Goal: Information Seeking & Learning: Compare options

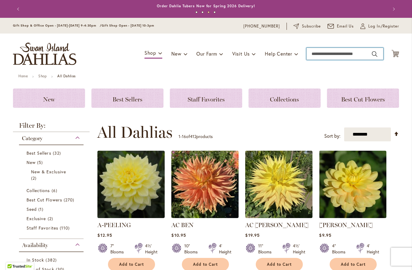
click at [329, 54] on input "Search" at bounding box center [344, 54] width 77 height 12
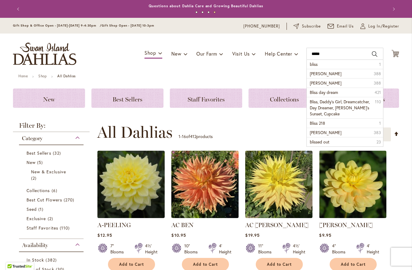
click at [319, 63] on li "bliss 1" at bounding box center [345, 64] width 76 height 9
type input "*****"
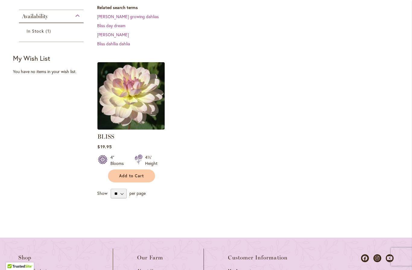
scroll to position [155, 0]
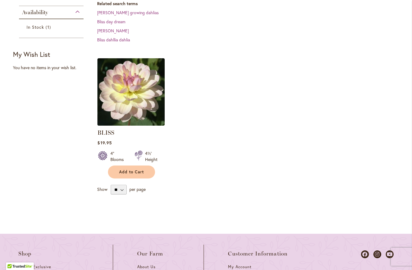
click at [142, 106] on img at bounding box center [130, 91] width 67 height 67
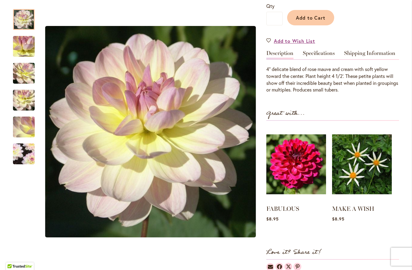
scroll to position [151, 0]
click at [294, 176] on img at bounding box center [296, 163] width 60 height 75
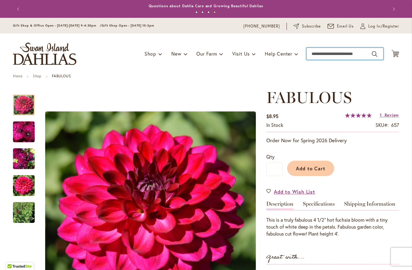
click at [338, 53] on input "Search" at bounding box center [344, 54] width 77 height 12
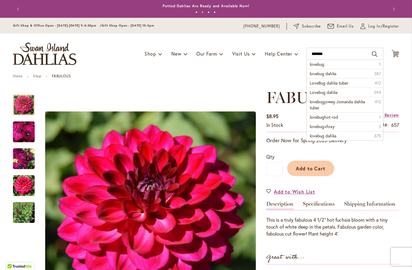
click at [331, 63] on li "lovebug 1" at bounding box center [345, 64] width 76 height 9
type input "*******"
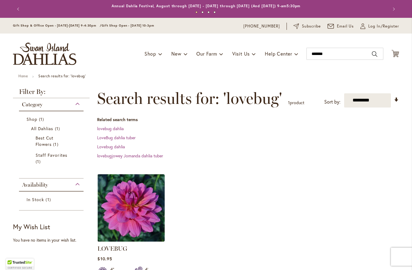
click at [145, 214] on img at bounding box center [130, 207] width 67 height 67
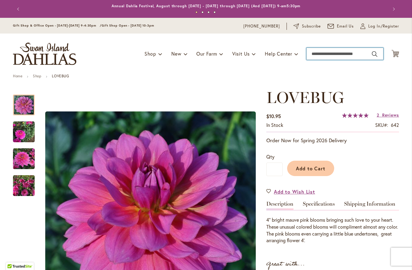
click at [329, 54] on input "Search" at bounding box center [344, 54] width 77 height 12
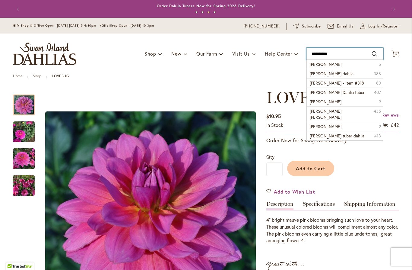
type input "**********"
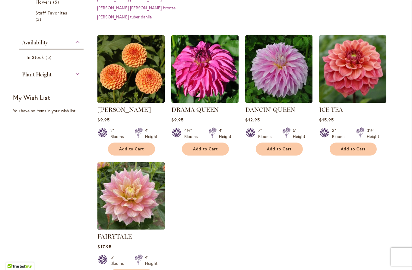
scroll to position [163, 0]
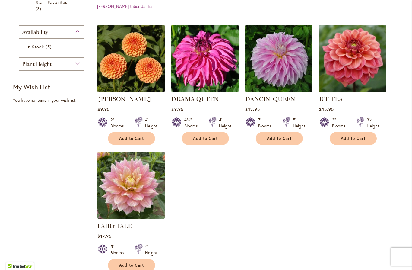
click at [139, 83] on img at bounding box center [130, 58] width 67 height 67
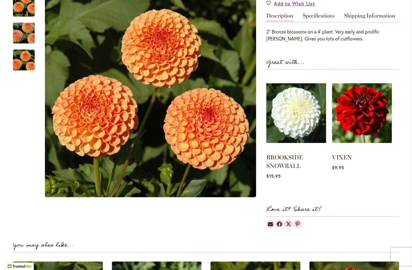
scroll to position [186, 0]
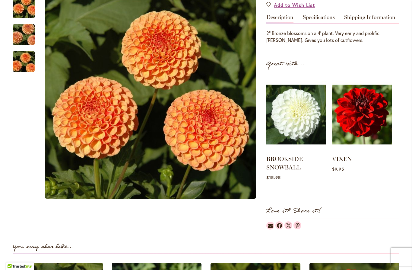
click at [373, 116] on img at bounding box center [362, 114] width 60 height 75
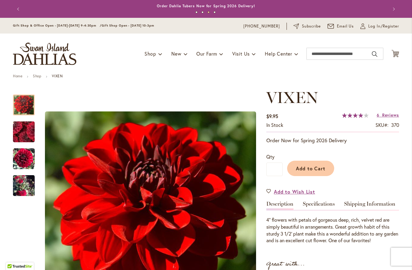
click at [23, 115] on div at bounding box center [24, 104] width 22 height 21
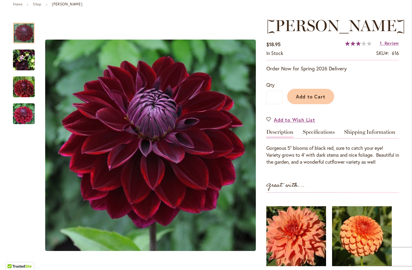
scroll to position [69, 0]
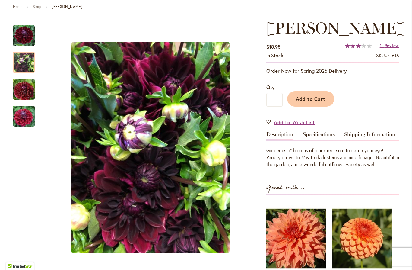
click at [21, 62] on img "Kaisha Lea" at bounding box center [24, 62] width 22 height 29
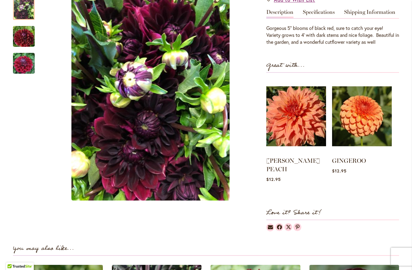
scroll to position [196, 0]
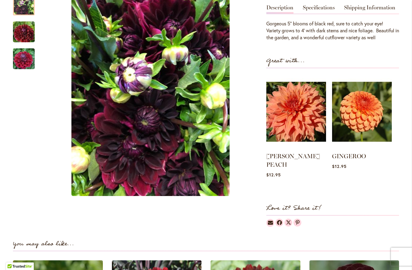
click at [367, 112] on img at bounding box center [362, 111] width 60 height 75
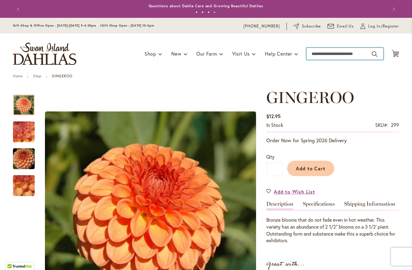
click at [333, 55] on input "Search" at bounding box center [344, 54] width 77 height 12
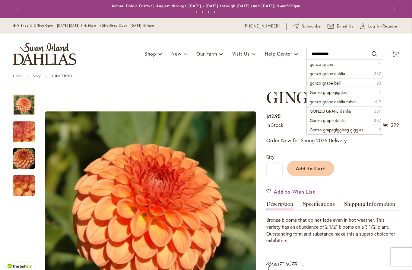
click at [341, 67] on li "gonzo grape 1" at bounding box center [345, 64] width 76 height 9
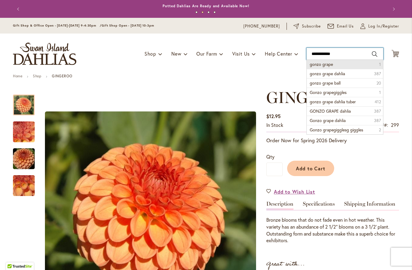
type input "**********"
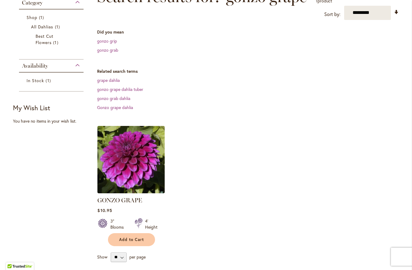
scroll to position [103, 0]
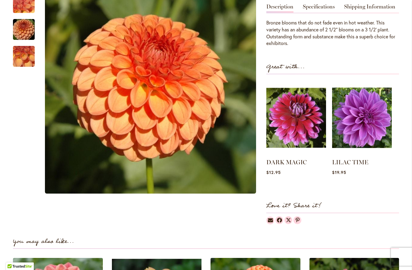
scroll to position [207, 0]
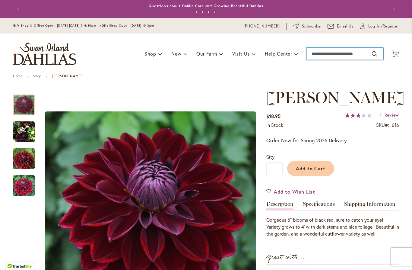
click at [336, 57] on input "Search" at bounding box center [344, 54] width 77 height 12
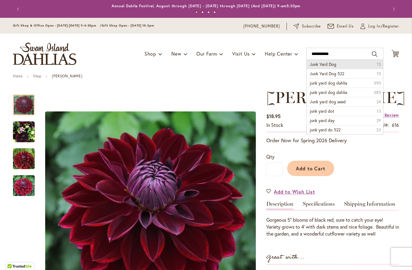
click at [345, 62] on li "Junk Yard Dog 15" at bounding box center [345, 64] width 76 height 9
type input "**********"
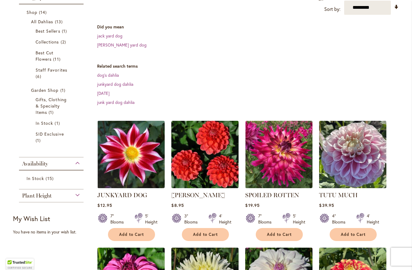
scroll to position [112, 0]
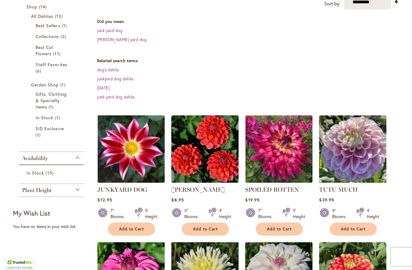
click at [131, 154] on img at bounding box center [130, 148] width 67 height 67
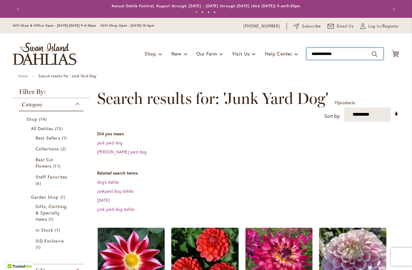
click at [328, 56] on input "**********" at bounding box center [344, 54] width 77 height 12
type input "*"
type input "*****"
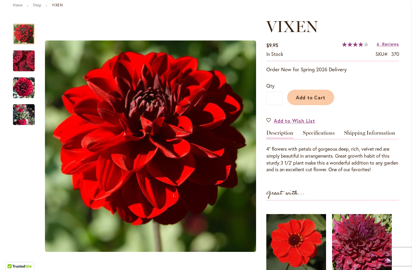
scroll to position [74, 0]
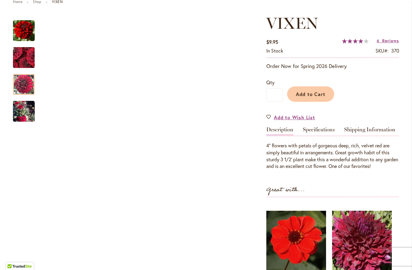
click at [18, 77] on img "VIXEN" at bounding box center [24, 84] width 22 height 22
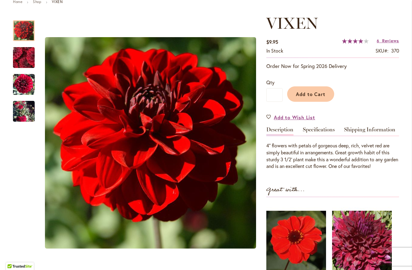
click at [24, 31] on img "VIXEN" at bounding box center [24, 31] width 22 height 22
click at [25, 87] on img "VIXEN" at bounding box center [24, 84] width 22 height 22
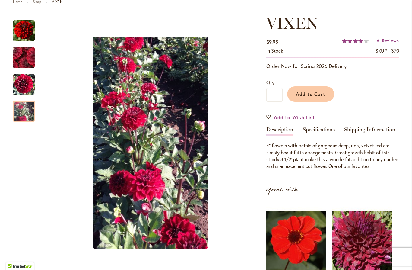
click at [24, 112] on img "VIXEN" at bounding box center [24, 111] width 22 height 40
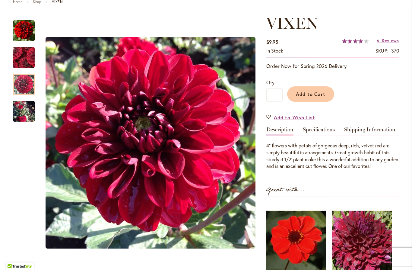
click at [25, 82] on img "VIXEN" at bounding box center [24, 84] width 22 height 22
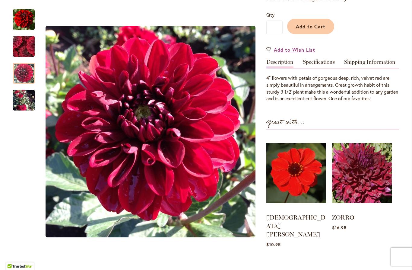
scroll to position [146, 0]
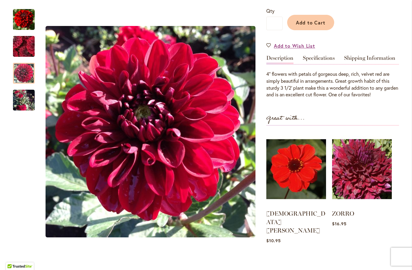
click at [373, 170] on img at bounding box center [362, 168] width 60 height 75
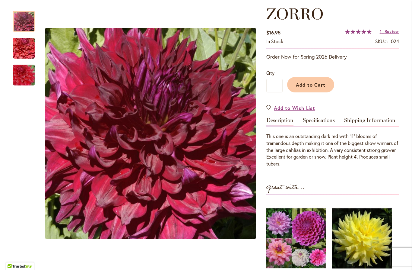
scroll to position [83, 0]
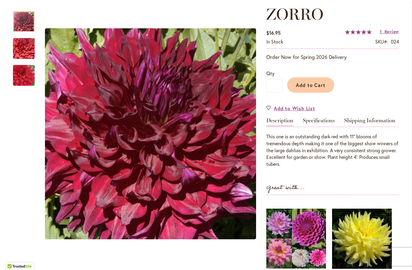
click at [331, 120] on link "Specifications" at bounding box center [319, 122] width 32 height 9
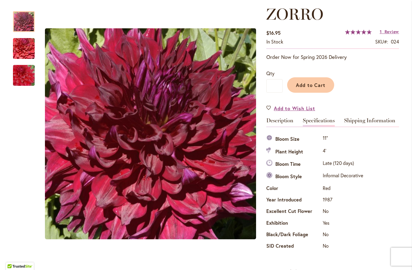
click at [284, 119] on link "Description" at bounding box center [279, 122] width 27 height 9
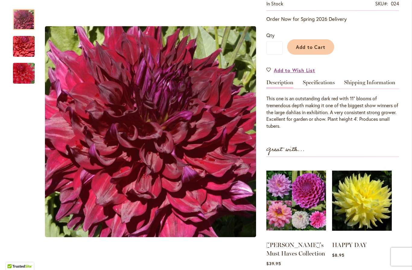
scroll to position [121, 0]
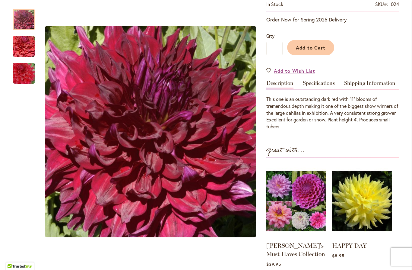
click at [29, 51] on img "Zorro" at bounding box center [23, 46] width 43 height 29
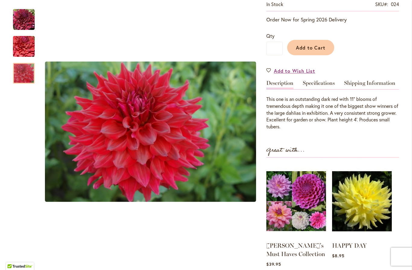
click at [24, 76] on img "Zorro" at bounding box center [23, 73] width 43 height 29
click at [21, 46] on img "Zorro" at bounding box center [23, 46] width 43 height 29
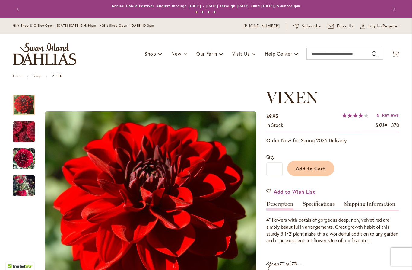
click at [333, 245] on div "VIXEN $9.95 In stock SKU 370 Rating: 82 % of 100 6 Reviews Add Your Review Orde…" at bounding box center [332, 263] width 133 height 350
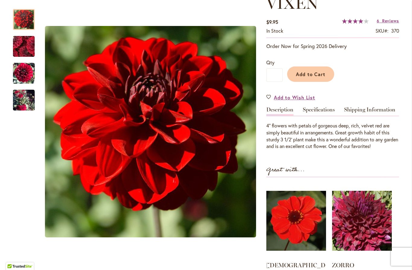
scroll to position [100, 0]
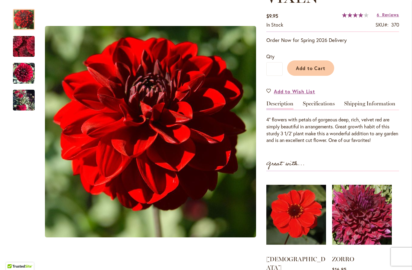
click at [26, 72] on img "VIXEN" at bounding box center [24, 73] width 22 height 22
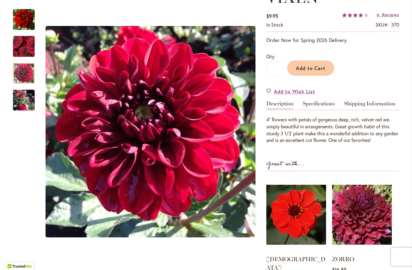
click at [18, 84] on div at bounding box center [24, 73] width 22 height 21
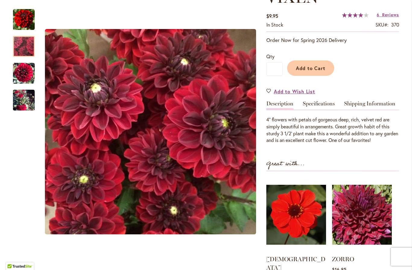
click at [26, 48] on img "VIXEN" at bounding box center [23, 47] width 43 height 42
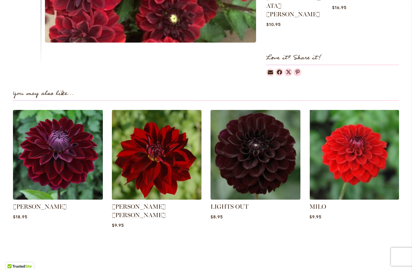
scroll to position [362, 0]
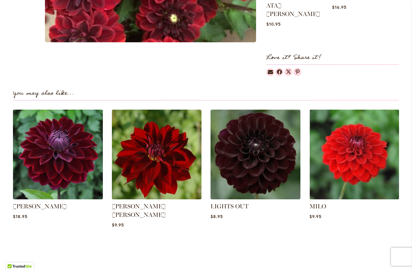
click at [264, 142] on img at bounding box center [256, 154] width 90 height 90
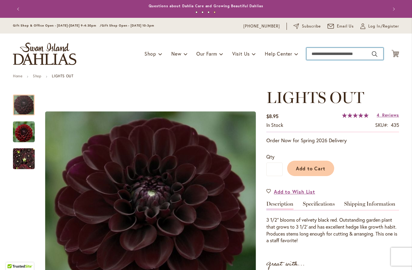
click at [339, 51] on input "Search" at bounding box center [344, 54] width 77 height 12
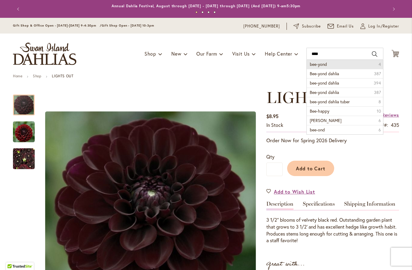
click at [328, 63] on li "bee-yond 4" at bounding box center [345, 64] width 76 height 9
type input "********"
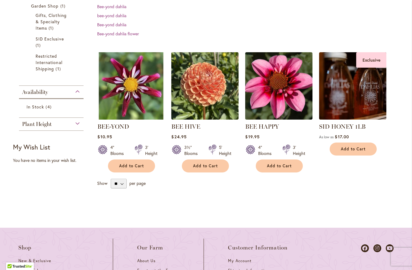
scroll to position [170, 0]
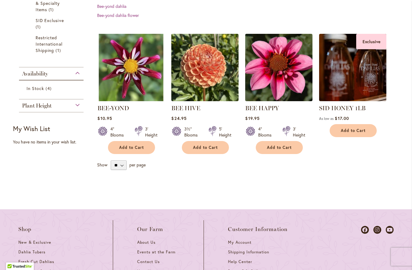
click at [143, 82] on img at bounding box center [130, 67] width 67 height 67
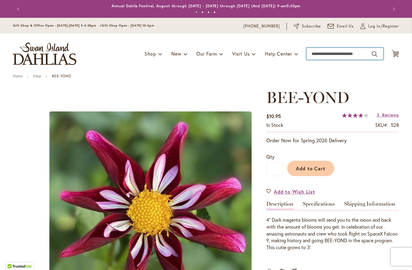
click at [354, 59] on input "Search" at bounding box center [344, 54] width 77 height 12
type input "*****"
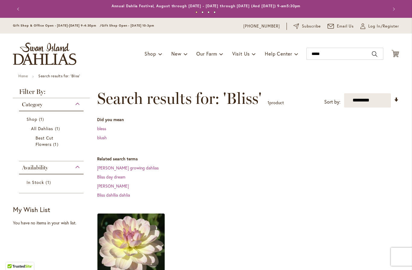
click at [139, 239] on img at bounding box center [130, 246] width 67 height 67
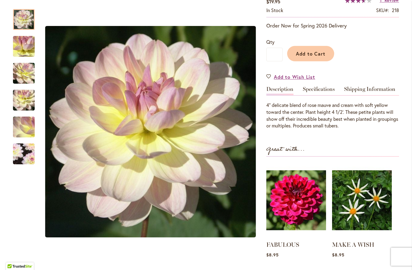
scroll to position [112, 0]
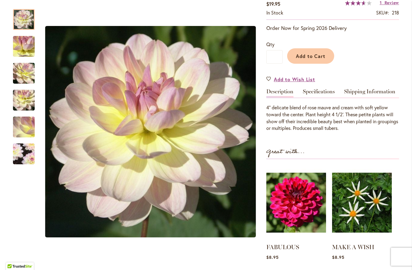
click at [305, 199] on img at bounding box center [296, 202] width 60 height 75
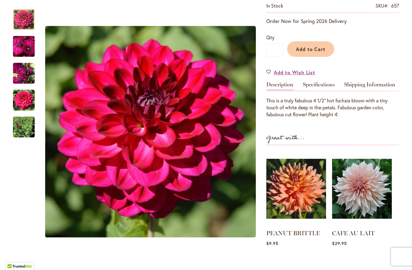
scroll to position [127, 0]
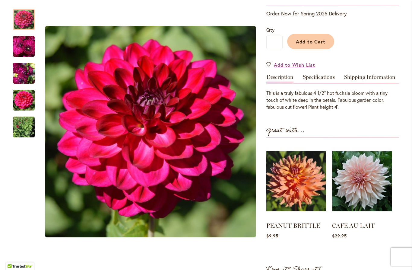
click at [24, 49] on img "FABULOUS" at bounding box center [24, 46] width 22 height 22
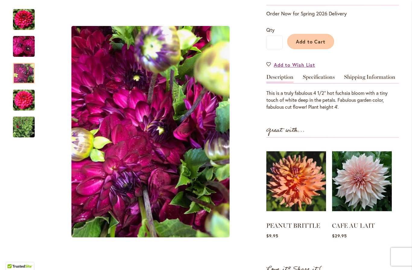
click at [23, 78] on img "FABULOUS" at bounding box center [24, 73] width 22 height 29
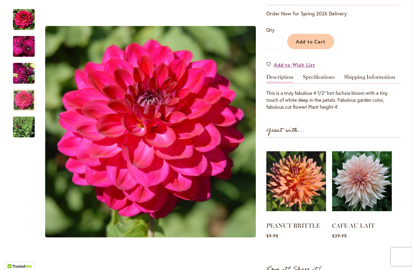
click at [23, 103] on img "FABULOUS" at bounding box center [24, 100] width 22 height 22
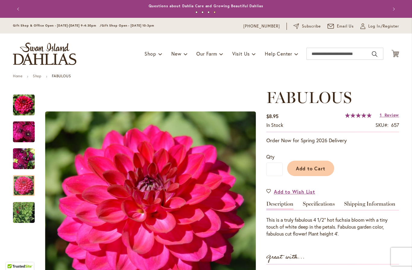
scroll to position [0, 0]
click at [327, 55] on input "Search" at bounding box center [344, 54] width 77 height 12
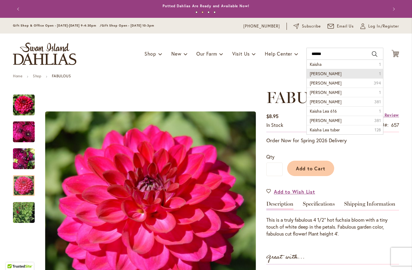
click at [333, 75] on li "kaisha lea 1" at bounding box center [345, 73] width 76 height 9
type input "**********"
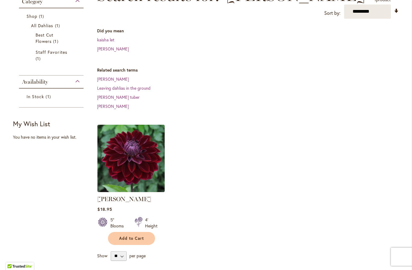
scroll to position [107, 0]
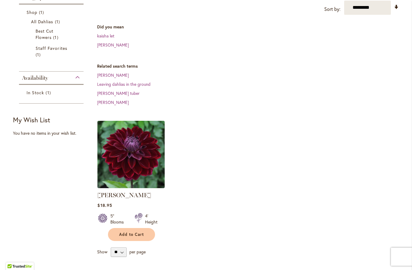
click at [138, 150] on img at bounding box center [130, 154] width 67 height 67
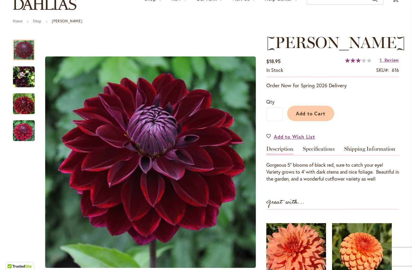
scroll to position [56, 0]
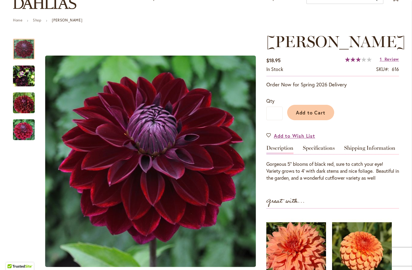
click at [28, 76] on img "Kaisha Lea" at bounding box center [24, 76] width 22 height 29
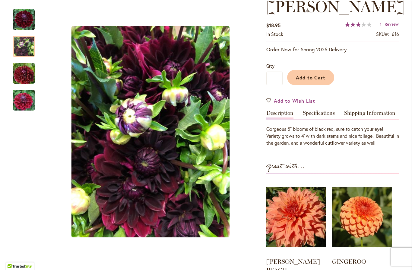
scroll to position [90, 0]
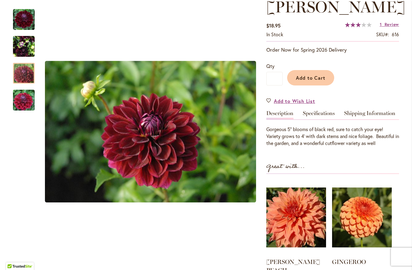
click at [27, 73] on img "Kaisha Lea" at bounding box center [23, 73] width 43 height 29
click at [22, 103] on img "Kaisha Lea" at bounding box center [23, 100] width 43 height 29
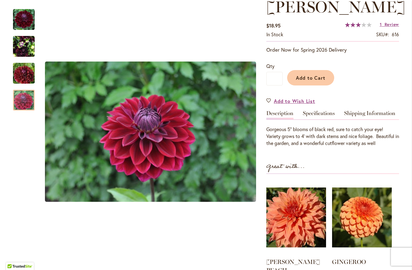
scroll to position [0, 0]
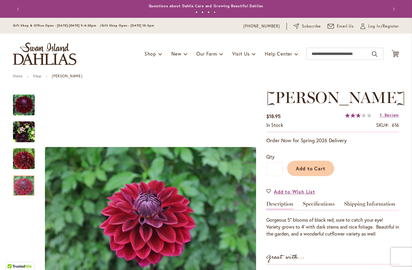
click at [26, 109] on img "Kaisha Lea" at bounding box center [24, 105] width 22 height 22
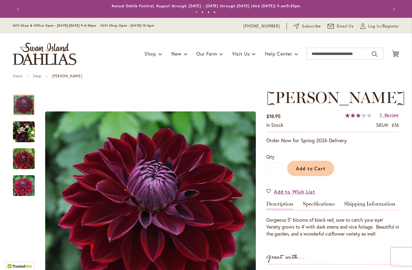
click at [29, 132] on img "Kaisha Lea" at bounding box center [24, 131] width 22 height 29
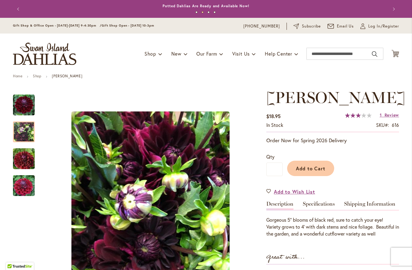
click at [23, 160] on img "Kaisha Lea" at bounding box center [23, 158] width 43 height 29
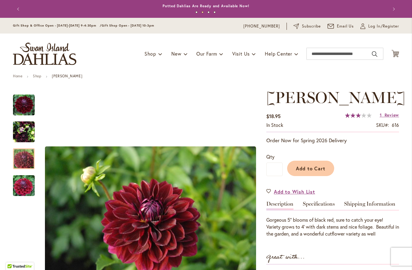
click at [28, 185] on img "Kaisha Lea" at bounding box center [23, 185] width 43 height 29
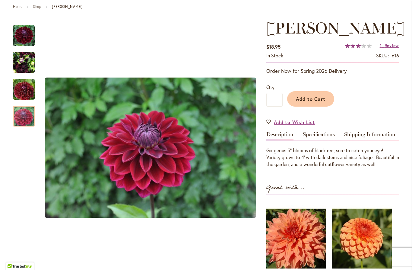
scroll to position [61, 0]
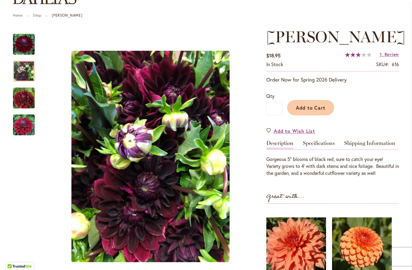
click at [28, 77] on img "Kaisha Lea" at bounding box center [24, 71] width 22 height 29
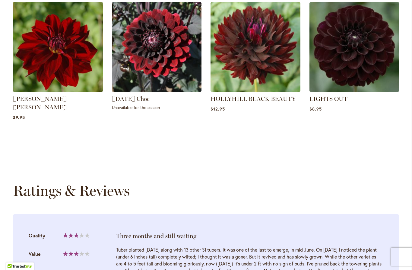
scroll to position [463, 0]
